Goal: Task Accomplishment & Management: Complete application form

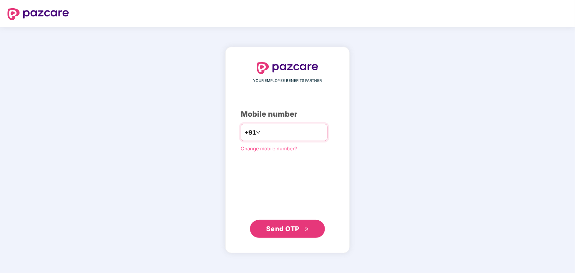
click at [279, 131] on input "number" at bounding box center [292, 133] width 61 height 12
type input "*"
type input "**********"
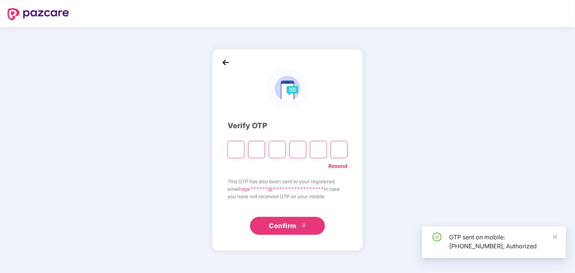
click at [235, 148] on input "Please enter verification code. Digit 1" at bounding box center [235, 149] width 17 height 17
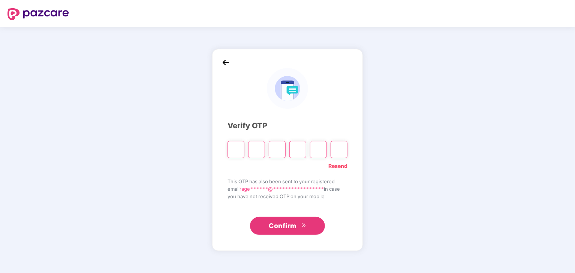
type input "*"
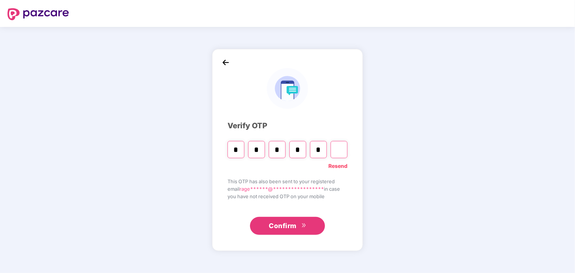
type input "*"
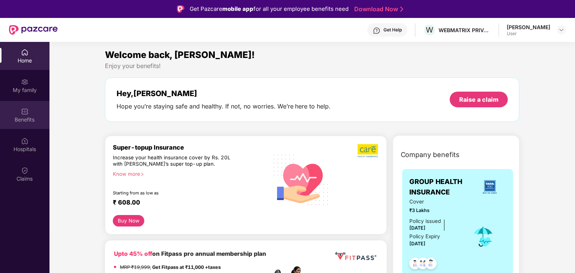
click at [25, 118] on div "Benefits" at bounding box center [24, 119] width 49 height 7
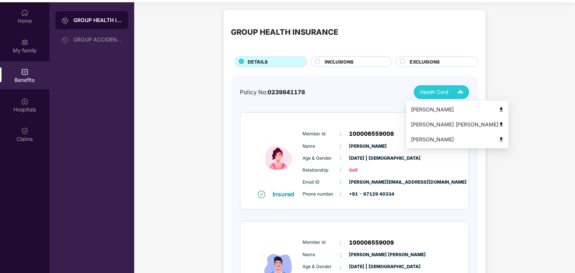
click at [457, 93] on img at bounding box center [460, 92] width 13 height 13
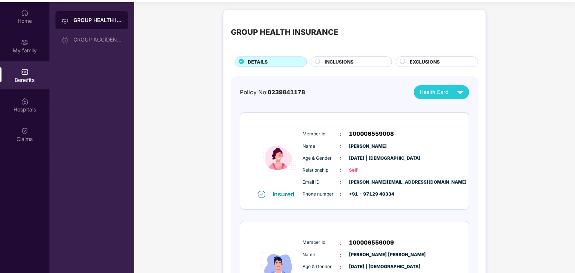
click at [359, 61] on div "INCLUSIONS" at bounding box center [354, 62] width 67 height 8
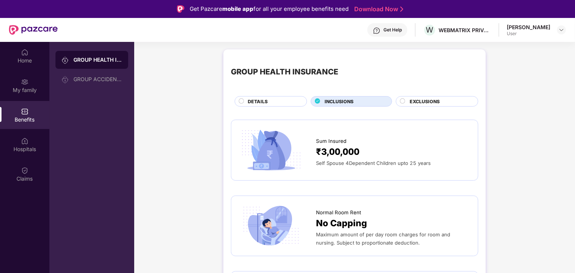
click at [430, 99] on span "EXCLUSIONS" at bounding box center [424, 101] width 30 height 7
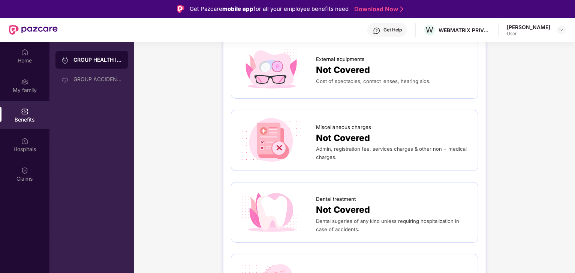
scroll to position [155, 0]
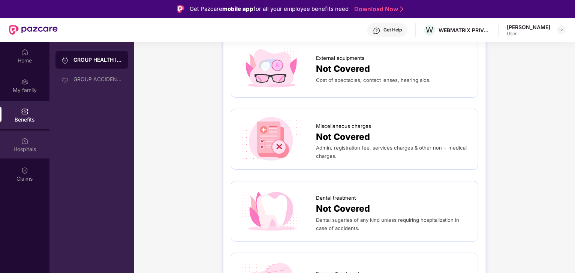
click at [1, 150] on div "Hospitals" at bounding box center [24, 149] width 49 height 7
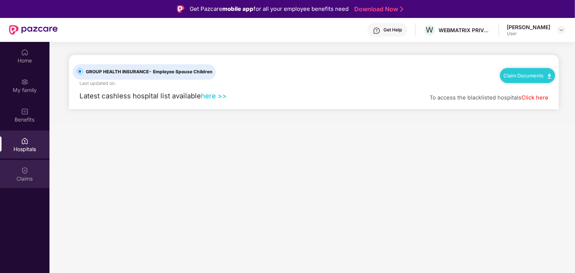
click at [7, 176] on div "Claims" at bounding box center [24, 178] width 49 height 7
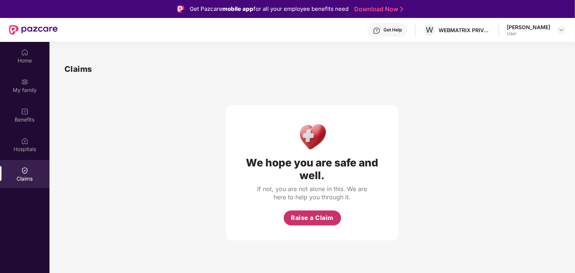
click at [308, 221] on span "Raise a Claim" at bounding box center [312, 218] width 43 height 9
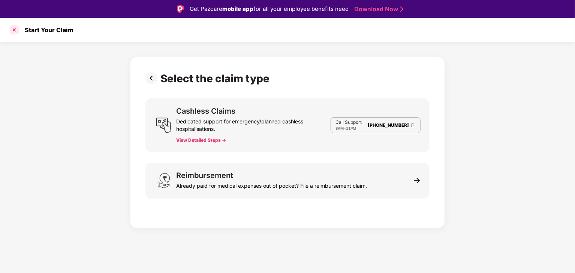
click at [15, 29] on div at bounding box center [14, 30] width 12 height 12
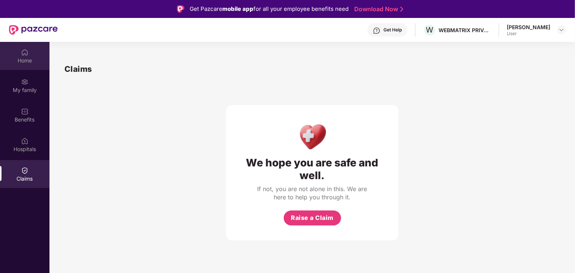
click at [26, 57] on div "Home" at bounding box center [24, 60] width 49 height 7
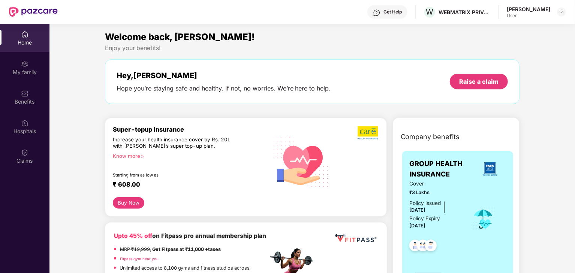
scroll to position [13, 0]
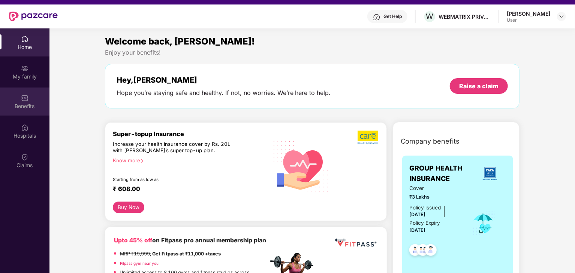
click at [34, 95] on div "Benefits" at bounding box center [24, 102] width 49 height 28
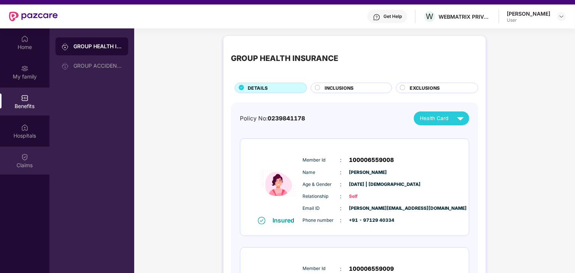
click at [24, 160] on img at bounding box center [24, 157] width 7 height 7
